Goal: Task Accomplishment & Management: Complete application form

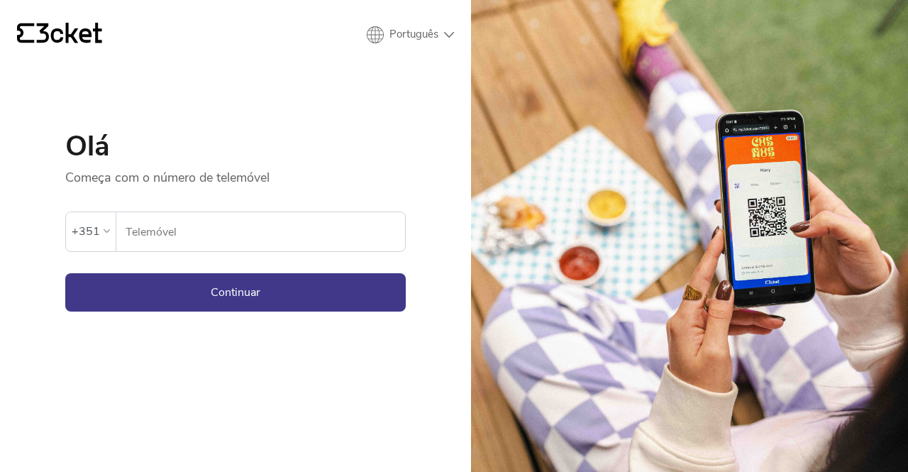
click at [298, 230] on input "Telemóvel" at bounding box center [265, 231] width 280 height 39
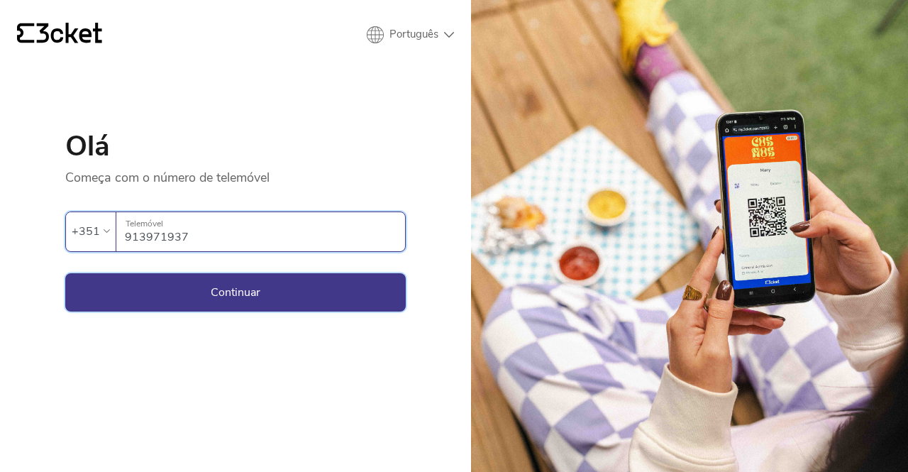
type input "913971937"
click at [284, 290] on button "Continuar" at bounding box center [235, 292] width 341 height 38
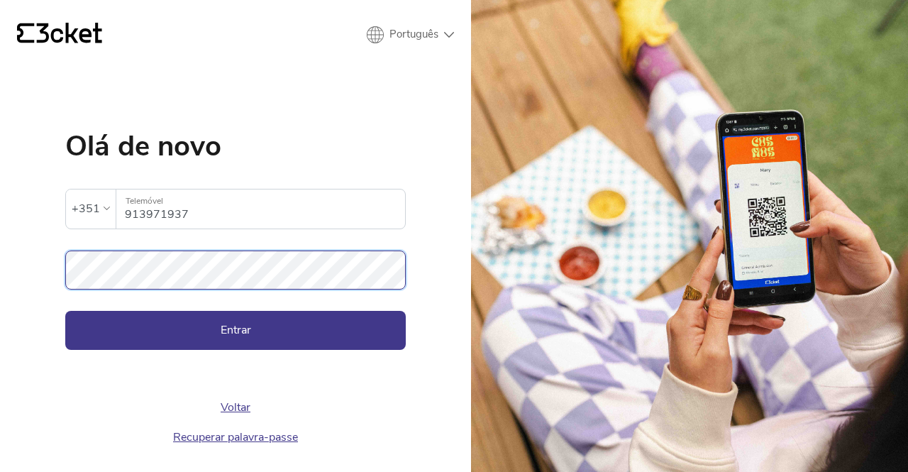
click at [65, 311] on button "Entrar" at bounding box center [235, 330] width 341 height 38
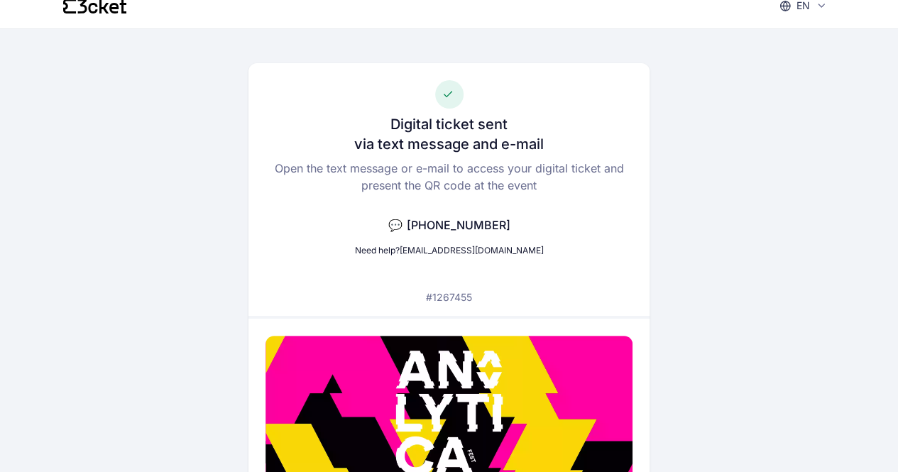
scroll to position [21, 0]
